Goal: Transaction & Acquisition: Purchase product/service

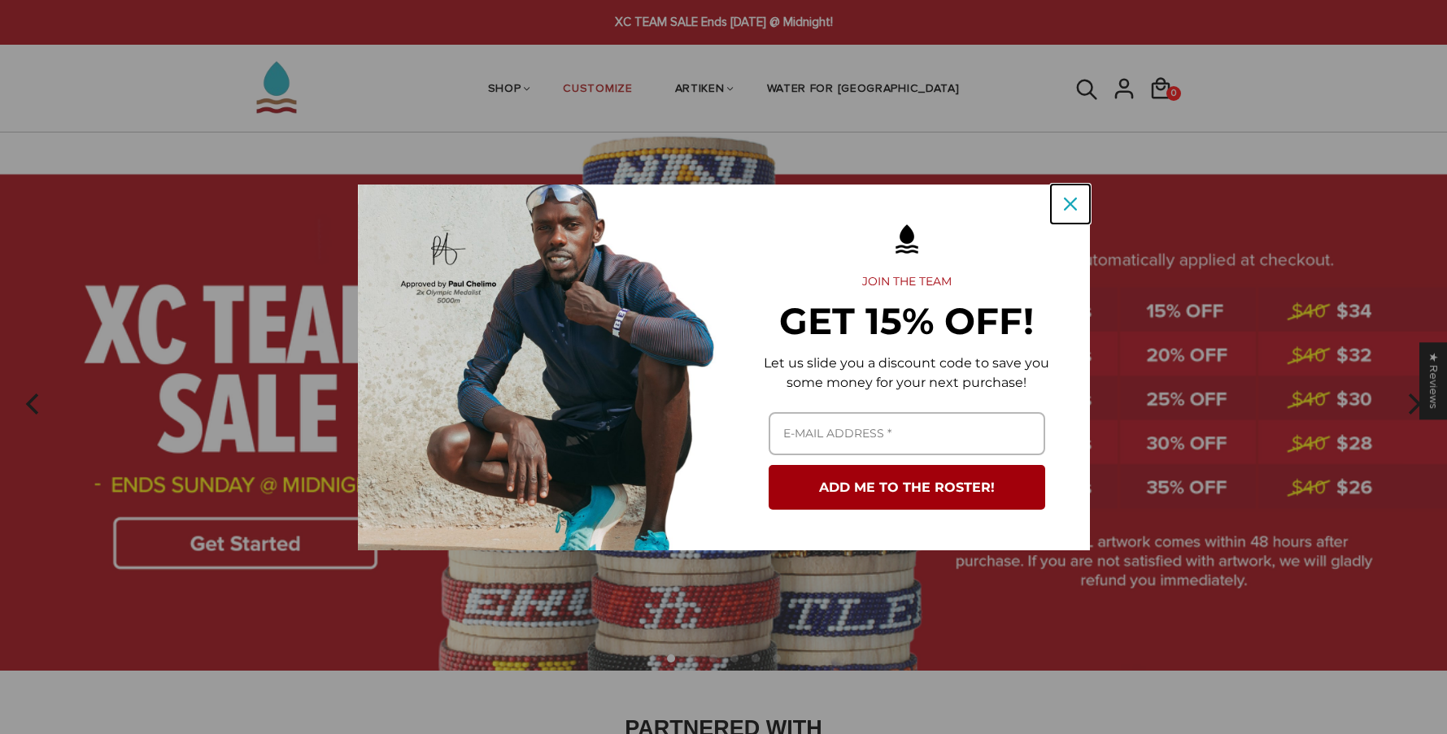
click at [1072, 208] on icon "close icon" at bounding box center [1070, 204] width 13 height 13
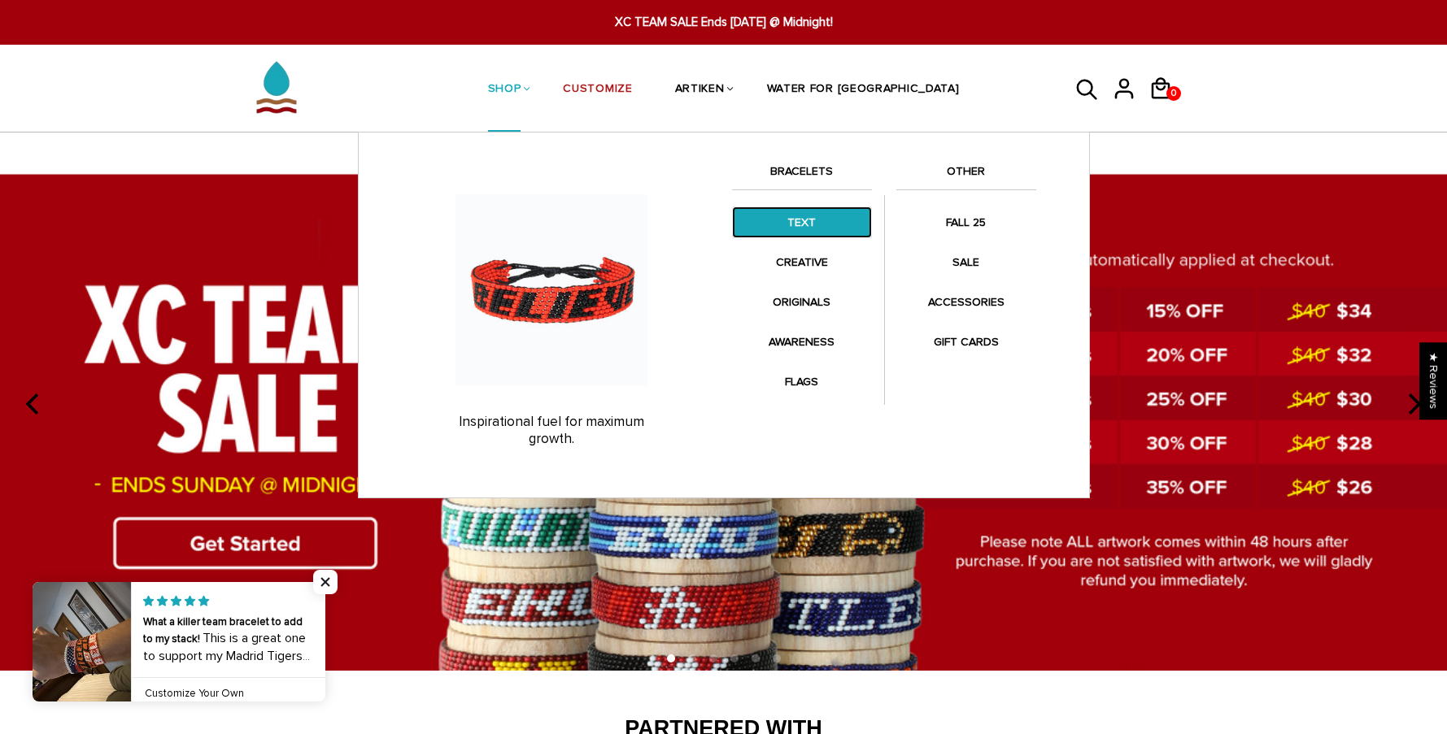
click at [843, 226] on link "TEXT" at bounding box center [802, 223] width 140 height 32
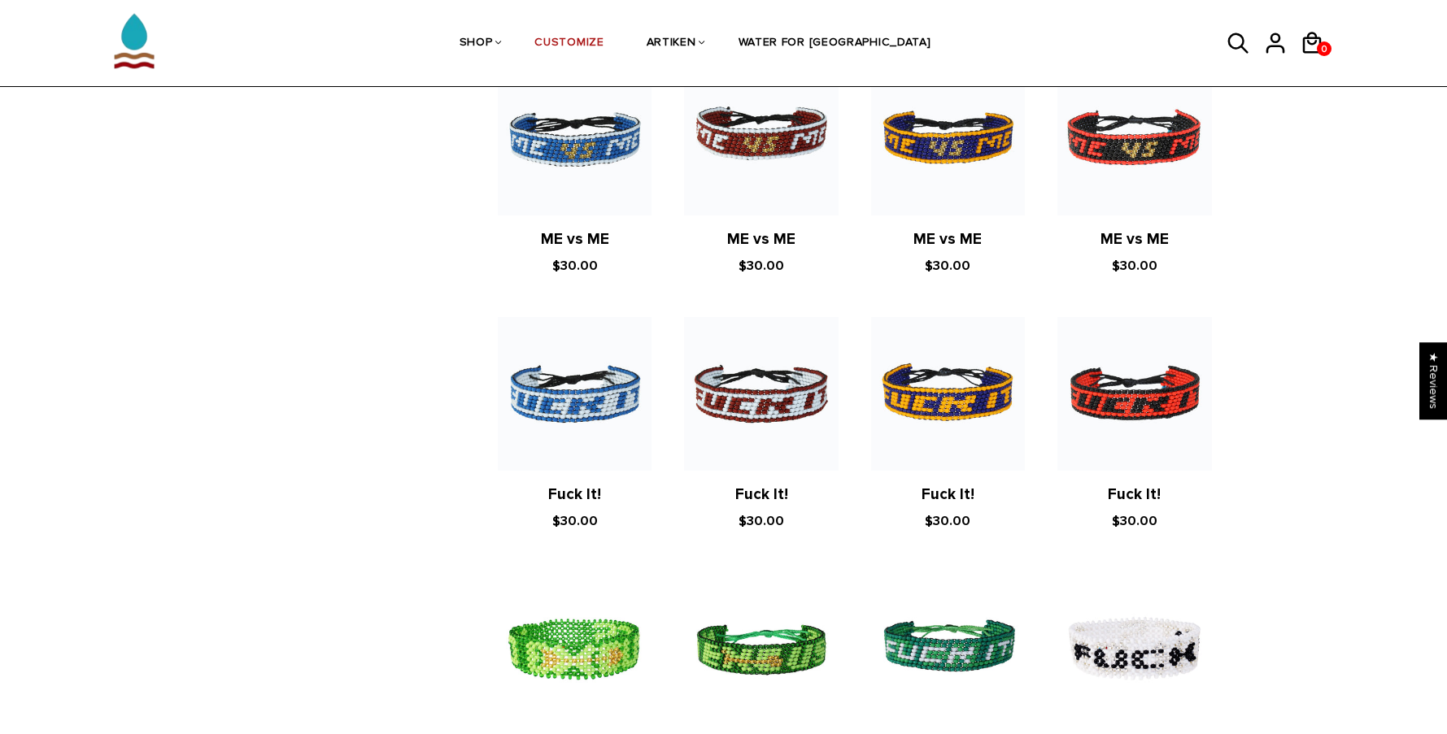
scroll to position [1622, 0]
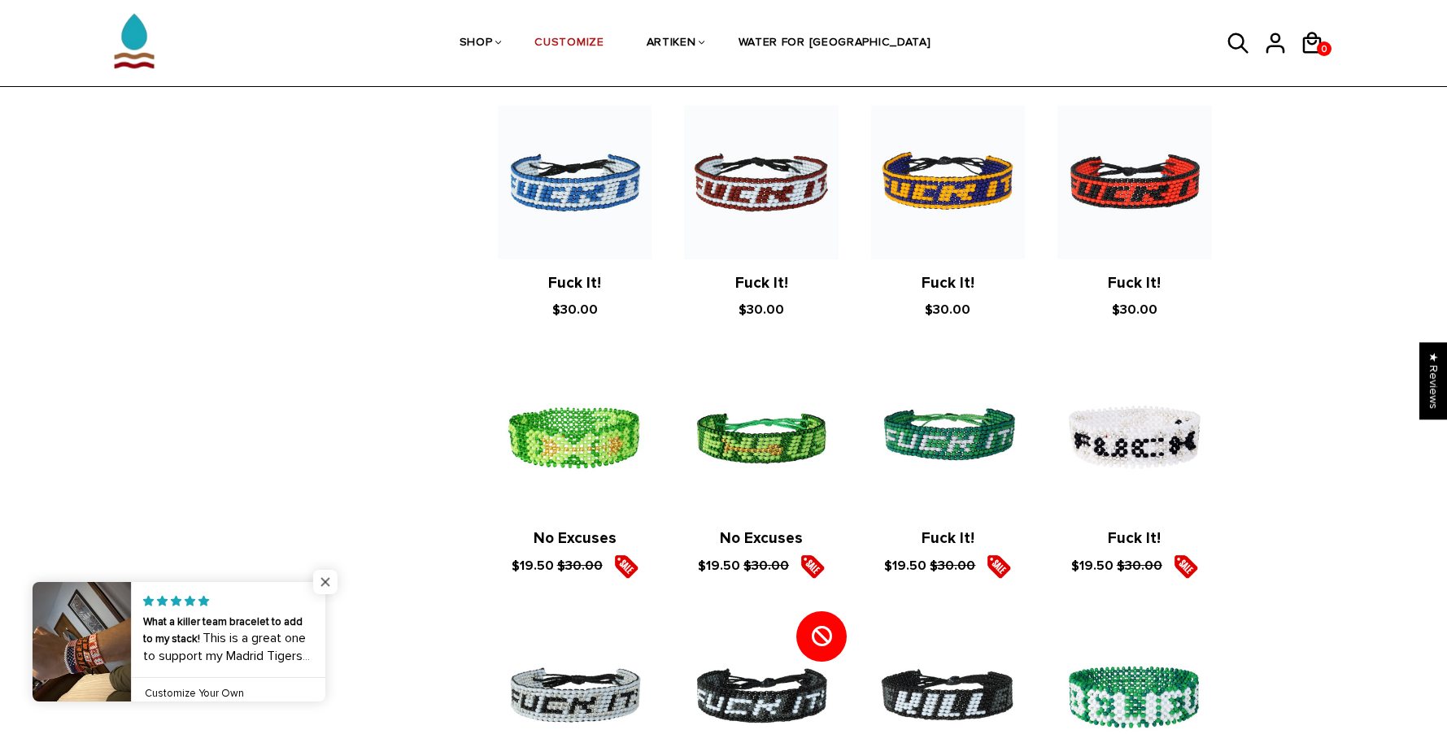
click at [329, 581] on span "Close popup widget" at bounding box center [325, 582] width 24 height 24
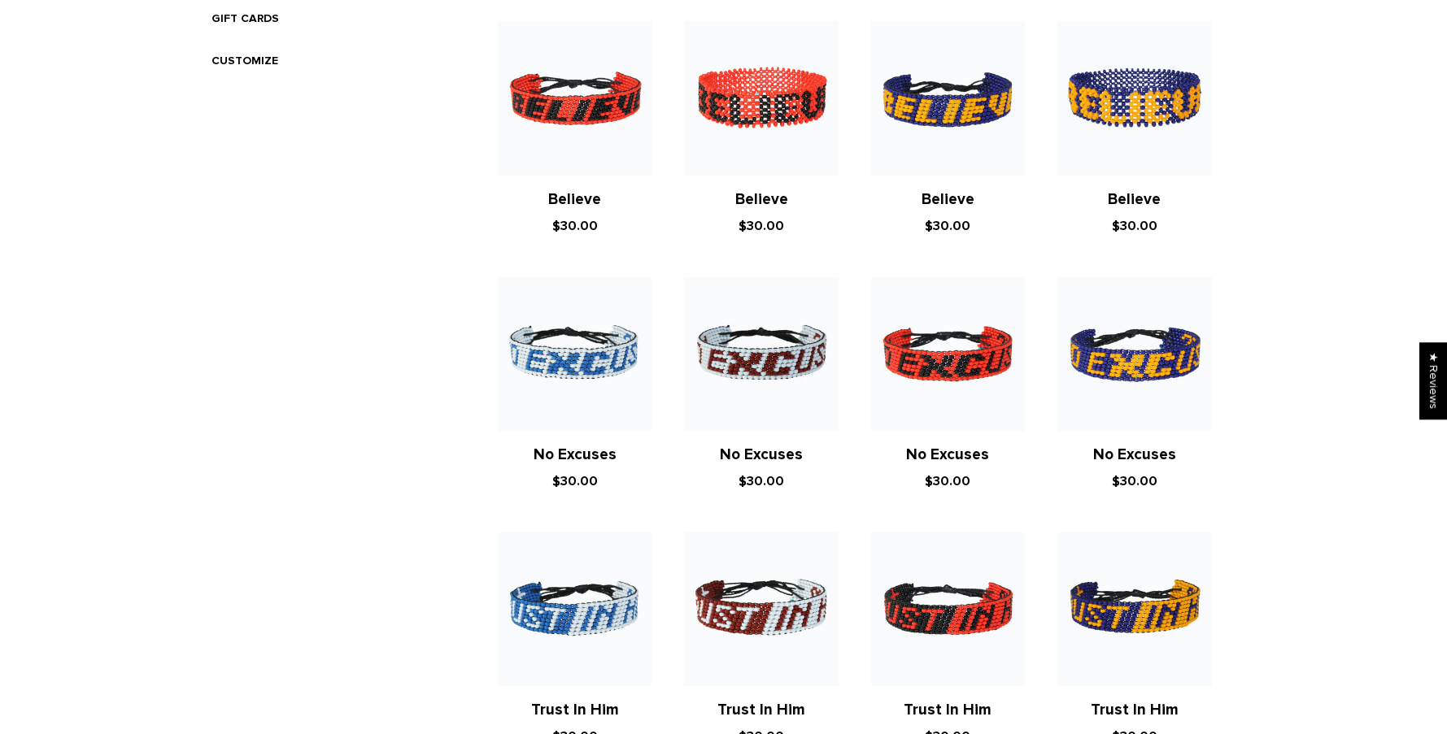
scroll to position [0, 0]
